Goal: Check status: Check status

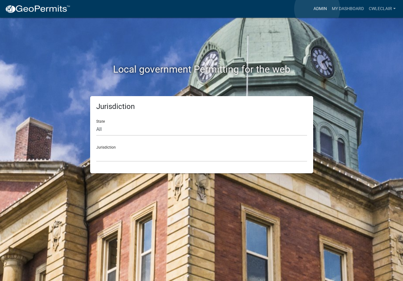
click at [317, 9] on link "Admin" at bounding box center [320, 9] width 18 height 12
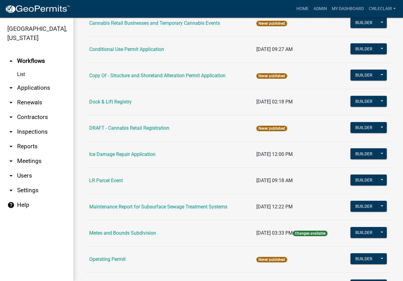
scroll to position [70, 0]
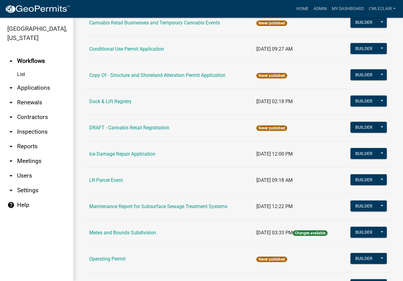
click at [33, 85] on link "arrow_drop_down Applications" at bounding box center [36, 88] width 73 height 15
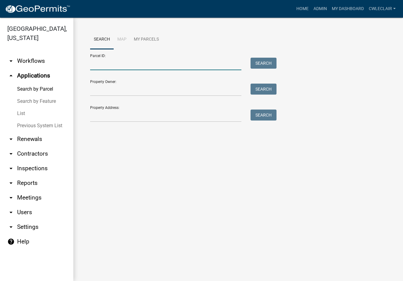
click at [110, 63] on input "Parcel ID:" at bounding box center [165, 64] width 151 height 13
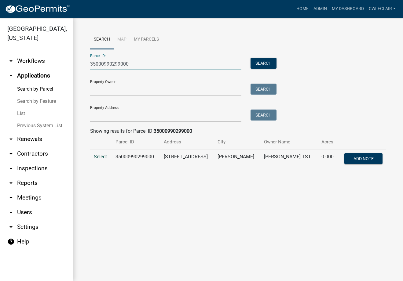
type input "35000990299000"
click at [99, 158] on span "Select" at bounding box center [100, 157] width 13 height 6
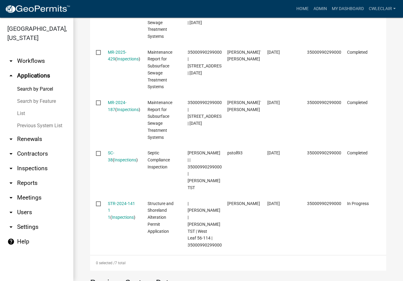
scroll to position [383, 0]
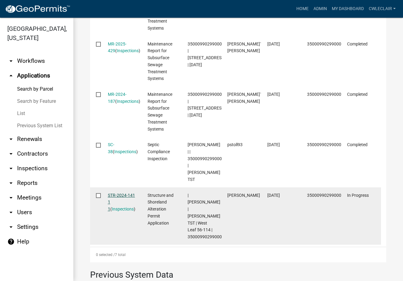
click at [120, 193] on link "STR-2024-141 1 1" at bounding box center [121, 202] width 27 height 19
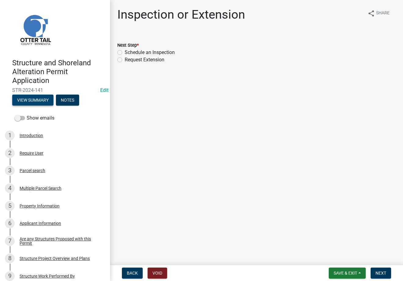
click at [32, 97] on button "View Summary" at bounding box center [32, 100] width 41 height 11
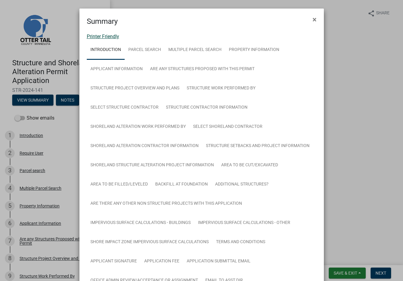
click at [103, 37] on link "Printer Friendly" at bounding box center [103, 37] width 32 height 6
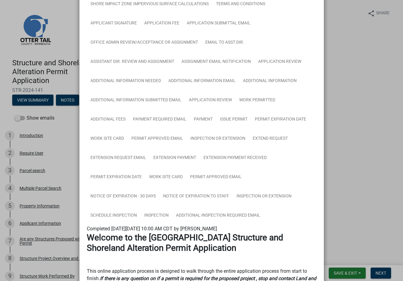
scroll to position [278, 0]
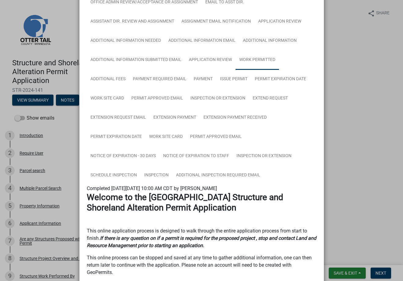
click at [243, 59] on link "Work Permitted" at bounding box center [256, 60] width 43 height 20
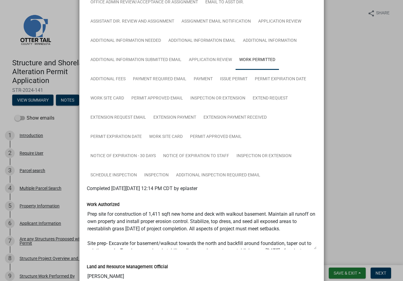
drag, startPoint x: 191, startPoint y: 214, endPoint x: 213, endPoint y: 215, distance: 21.7
click at [213, 215] on textarea "Prep site for construction of 1,411 sqft new home and deck with walkout basemen…" at bounding box center [202, 229] width 230 height 42
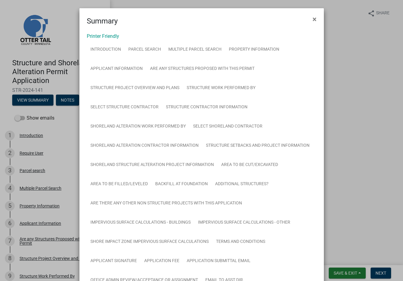
scroll to position [0, 0]
click at [312, 20] on span "×" at bounding box center [314, 19] width 4 height 9
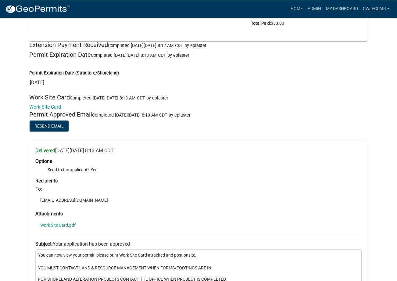
scroll to position [10171, 0]
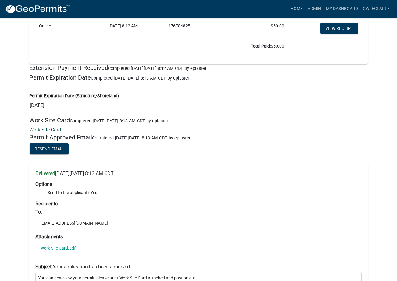
click at [45, 133] on link "Work Site Card" at bounding box center [45, 130] width 32 height 6
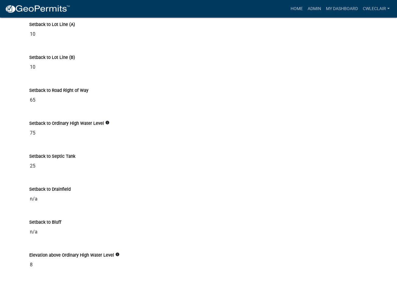
scroll to position [2210, 0]
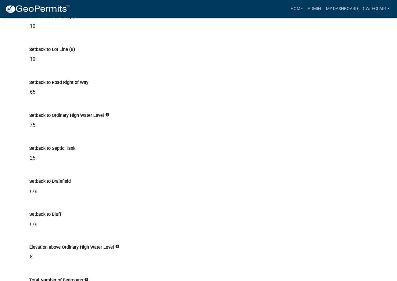
drag, startPoint x: 29, startPoint y: 139, endPoint x: 45, endPoint y: 139, distance: 15.9
click at [45, 136] on div "Setback to Ordinary High Water Level info 75" at bounding box center [199, 119] width 348 height 33
drag, startPoint x: 36, startPoint y: 140, endPoint x: 24, endPoint y: 140, distance: 12.5
click at [29, 131] on input "75" at bounding box center [198, 125] width 339 height 12
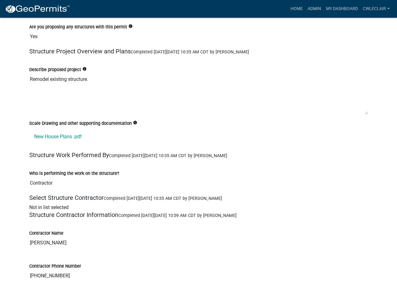
scroll to position [1432, 0]
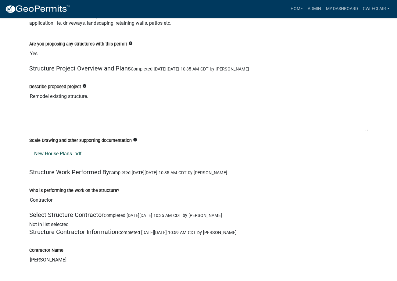
click at [58, 161] on link "New House Plans .pdf" at bounding box center [198, 153] width 339 height 15
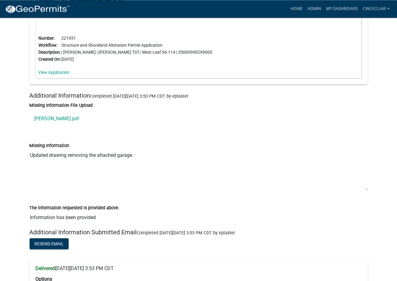
scroll to position [8094, 0]
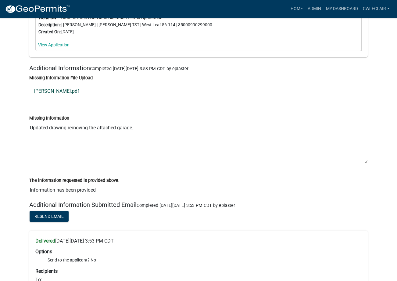
click at [45, 99] on link "[PERSON_NAME].pdf" at bounding box center [198, 91] width 339 height 15
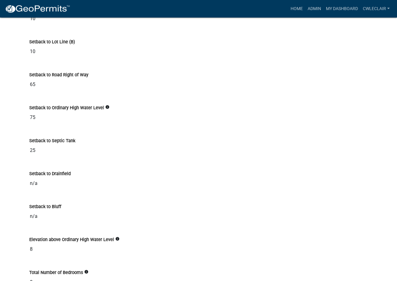
scroll to position [2241, 0]
